Goal: Information Seeking & Learning: Learn about a topic

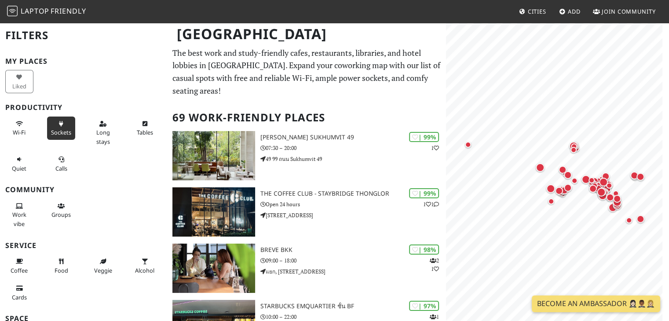
click at [56, 128] on button "Sockets" at bounding box center [61, 128] width 28 height 23
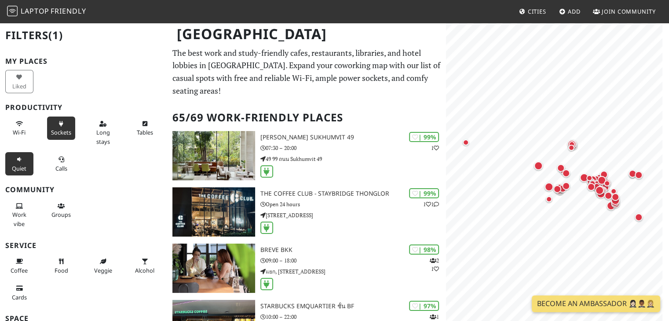
click at [21, 166] on span "Quiet" at bounding box center [19, 168] width 15 height 8
click at [137, 130] on span "Tables" at bounding box center [145, 132] width 16 height 8
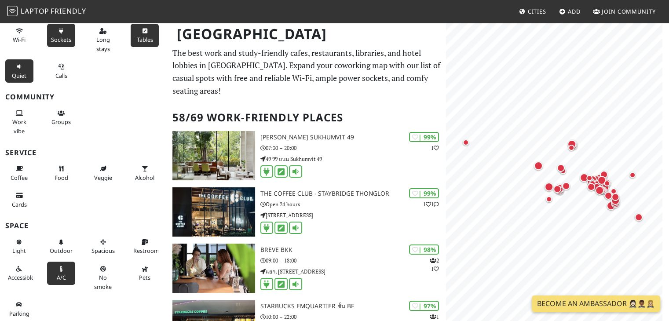
click at [57, 277] on span "A/C" at bounding box center [61, 278] width 9 height 8
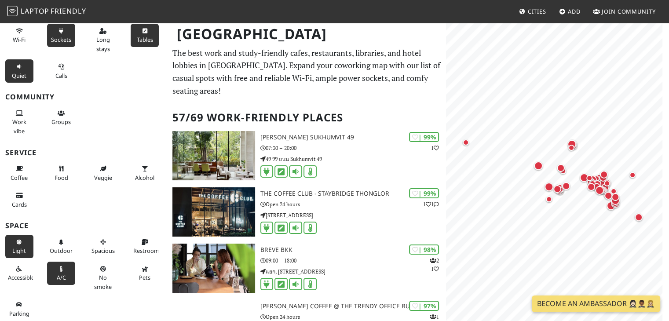
click at [20, 248] on span "Light" at bounding box center [19, 251] width 14 height 8
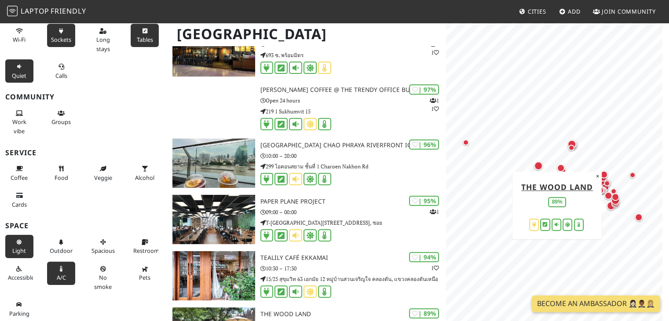
scroll to position [328, 0]
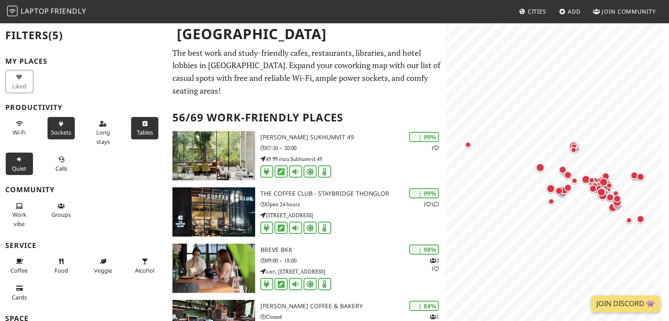
scroll to position [28, 0]
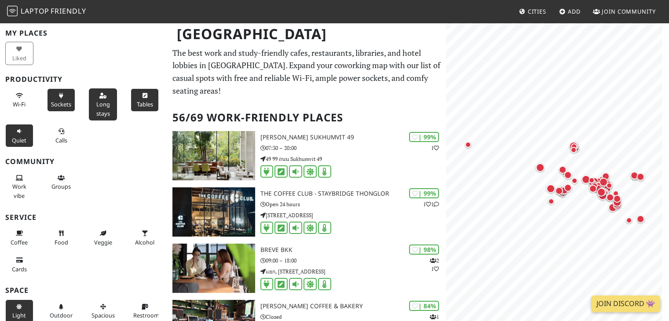
click at [99, 106] on span "Long stays" at bounding box center [103, 108] width 14 height 17
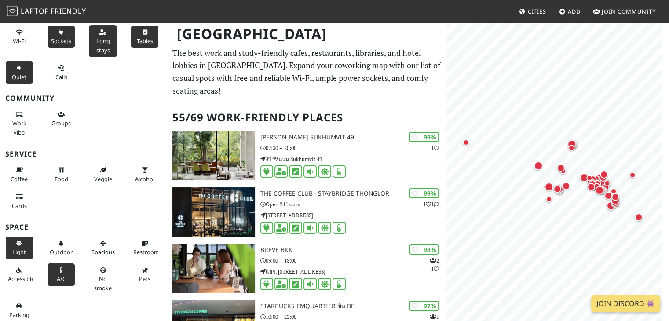
scroll to position [93, 0]
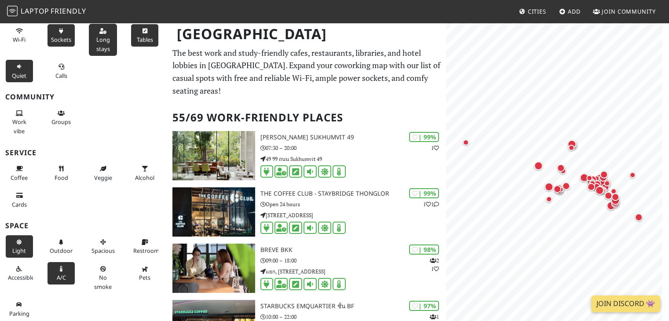
click at [125, 177] on div "Alcohol" at bounding box center [146, 173] width 42 height 27
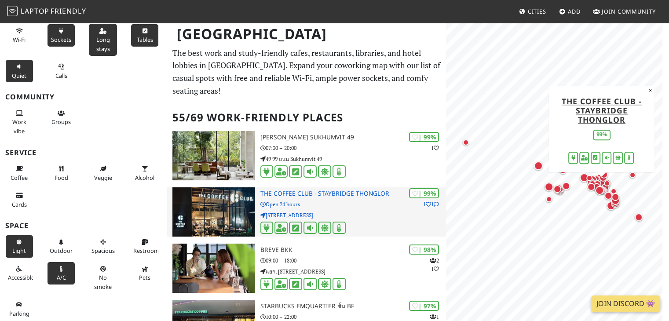
click at [336, 200] on p "Open 24 hours" at bounding box center [353, 204] width 186 height 8
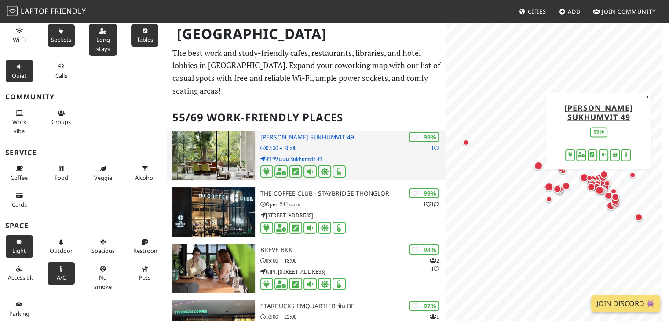
click at [286, 134] on h3 "[PERSON_NAME] Sukhumvit 49" at bounding box center [353, 137] width 186 height 7
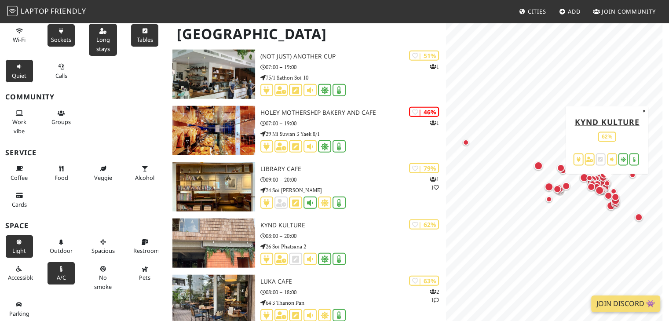
scroll to position [2116, 0]
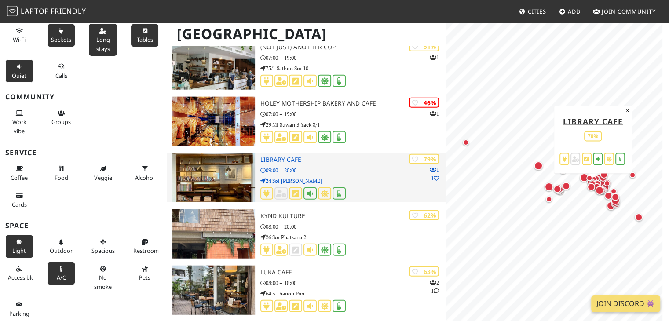
click at [229, 170] on img at bounding box center [213, 177] width 82 height 49
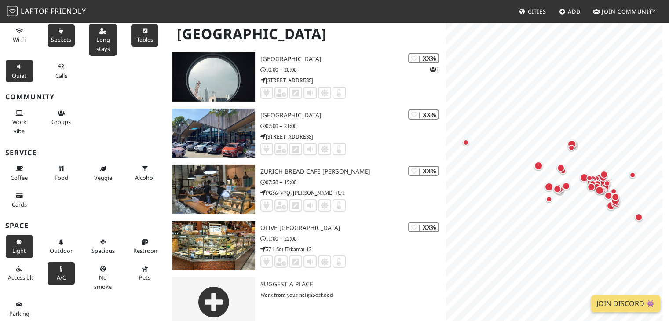
scroll to position [0, 0]
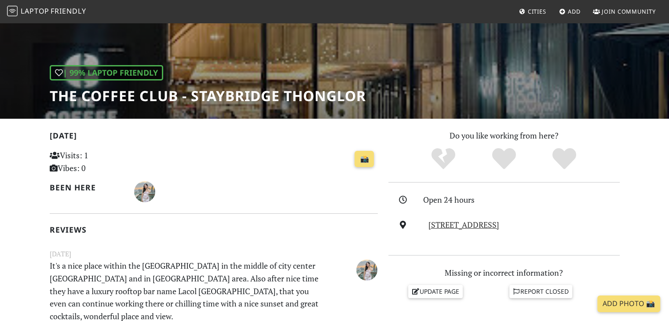
scroll to position [79, 0]
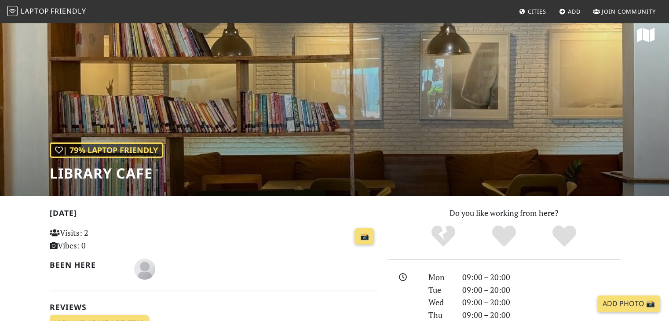
scroll to position [8, 0]
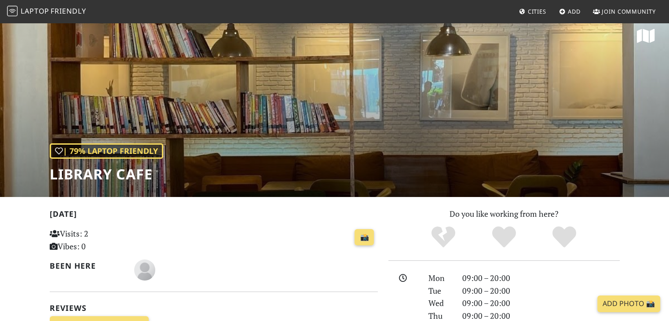
click at [158, 174] on h1 "Library Cafe" at bounding box center [106, 174] width 113 height 17
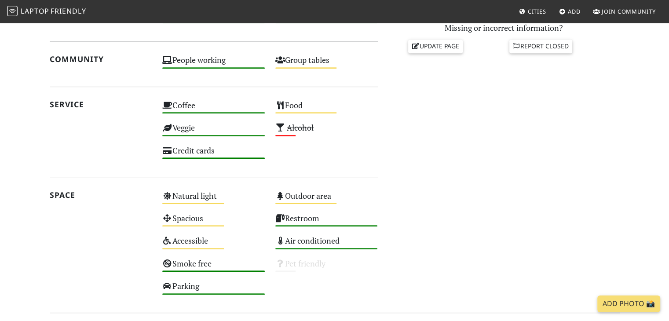
scroll to position [408, 0]
